Goal: Information Seeking & Learning: Learn about a topic

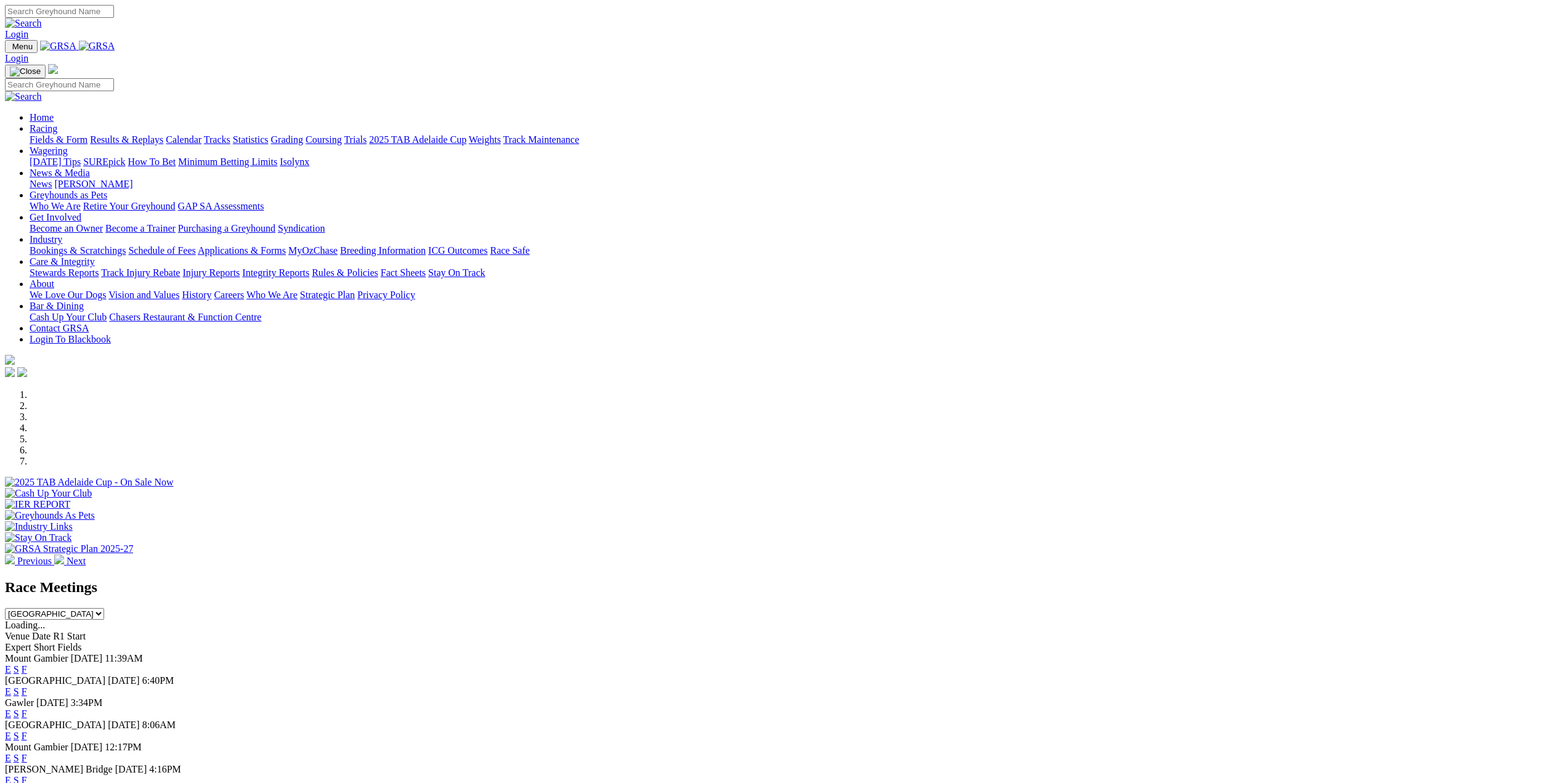
scroll to position [123, 0]
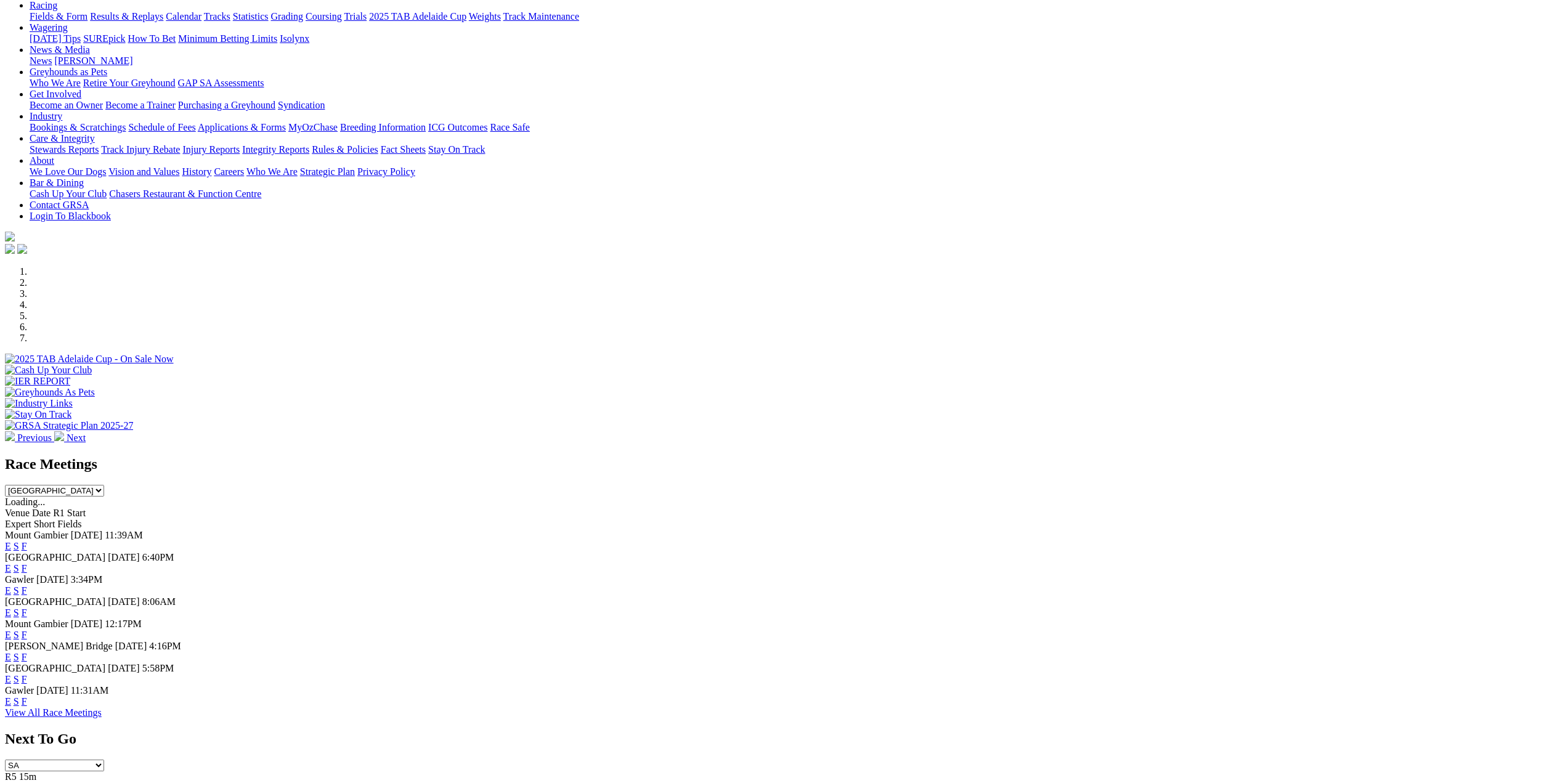
click at [11, 563] on link "E" at bounding box center [8, 569] width 6 height 10
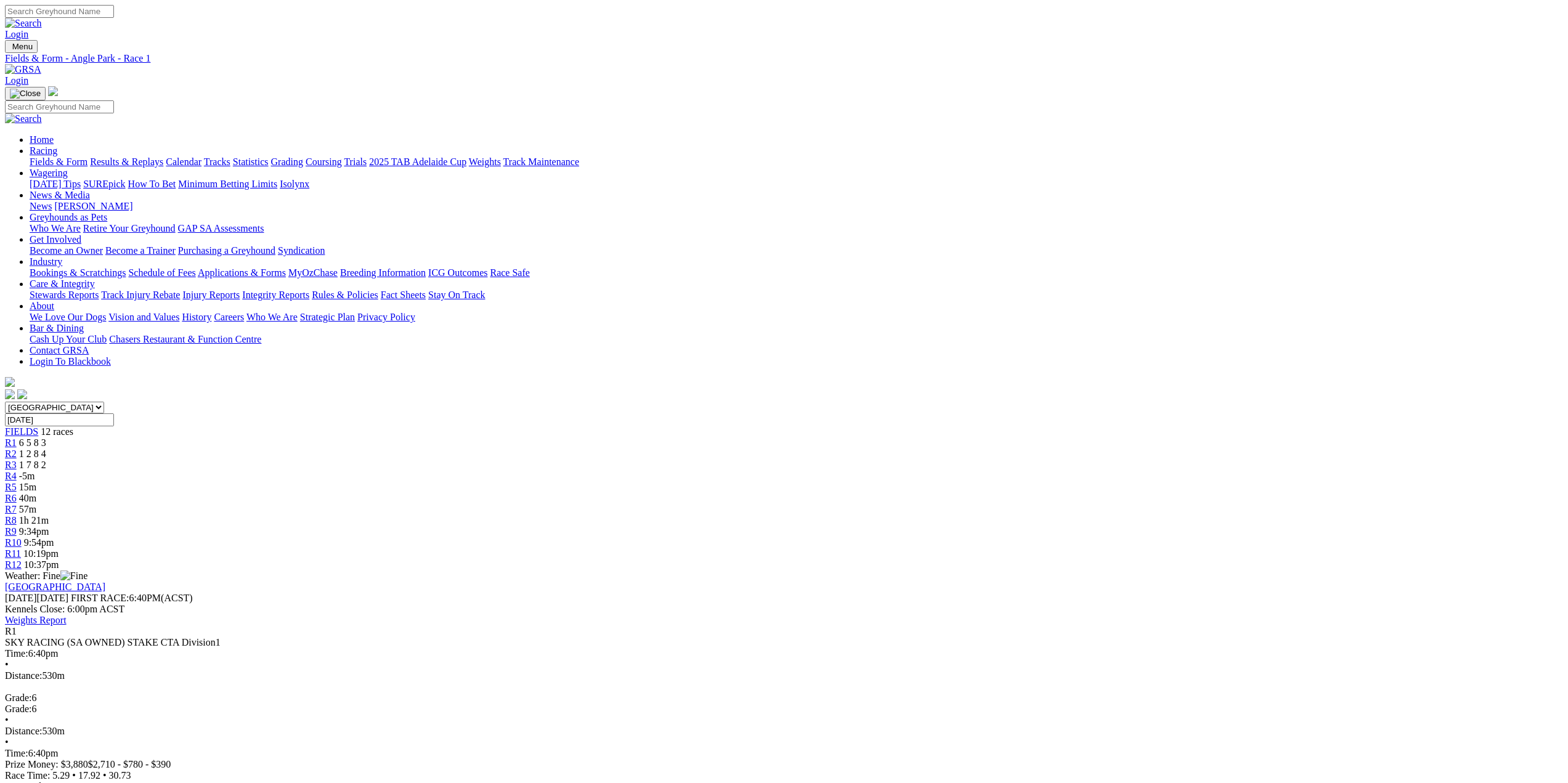
click at [17, 448] on span "R2" at bounding box center [11, 454] width 12 height 10
click at [17, 460] on span "R3" at bounding box center [11, 465] width 12 height 10
